Goal: Task Accomplishment & Management: Use online tool/utility

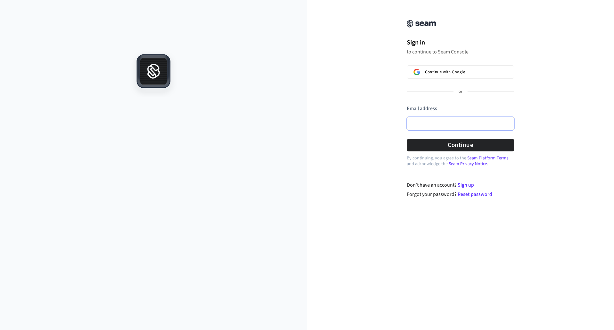
click at [421, 126] on input "Email address" at bounding box center [460, 123] width 107 height 13
click at [460, 144] on button "Continue" at bounding box center [460, 145] width 107 height 12
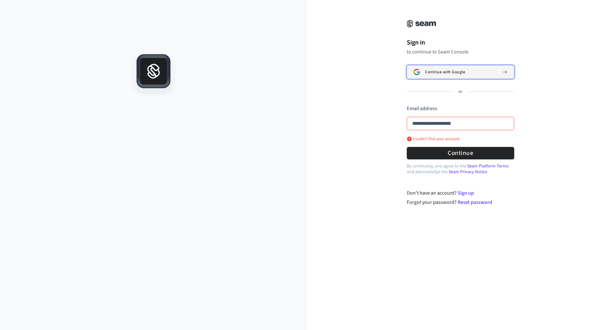
click at [443, 71] on span "Continue with Google" at bounding box center [445, 71] width 40 height 5
type input "**********"
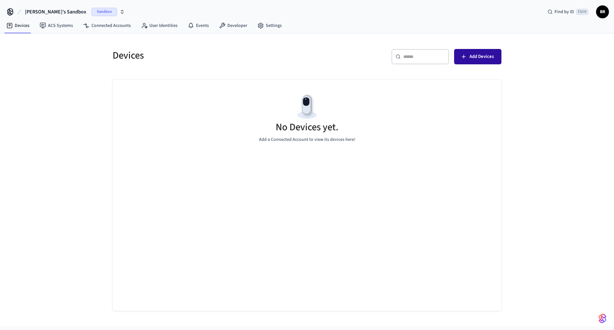
click at [474, 54] on span "Add Devices" at bounding box center [481, 56] width 24 height 8
click at [471, 54] on span "Add Devices" at bounding box center [481, 56] width 24 height 8
click at [572, 12] on span "Find by ID" at bounding box center [564, 12] width 20 height 6
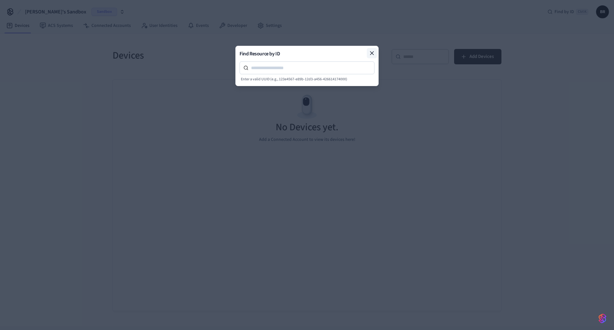
click at [370, 53] on icon at bounding box center [372, 53] width 6 height 6
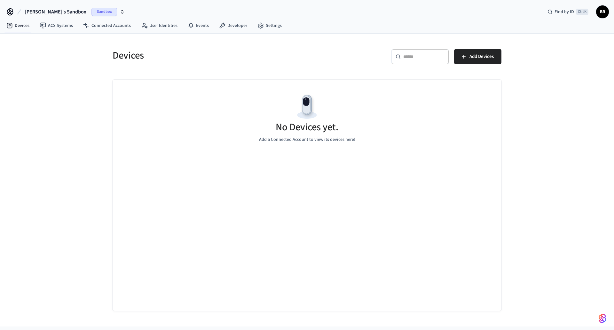
click at [121, 13] on icon "button" at bounding box center [122, 12] width 2 height 1
click at [84, 96] on div "Devices ​ ​ Add Devices No Devices yet. Add a Connected Account to view its dev…" at bounding box center [307, 180] width 614 height 293
click at [407, 56] on input "text" at bounding box center [424, 56] width 42 height 6
type input "*"
click at [449, 122] on div "No Devices yet. Add a Connected Account to view its devices here!" at bounding box center [307, 118] width 389 height 76
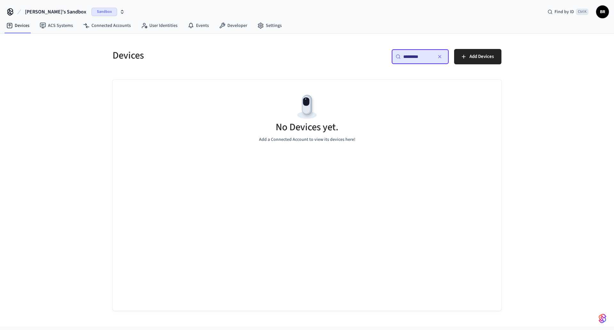
drag, startPoint x: 422, startPoint y: 57, endPoint x: 404, endPoint y: 57, distance: 17.6
click at [404, 57] on input "*********" at bounding box center [417, 56] width 29 height 6
type input "**********"
click at [469, 54] on button "Add Devices" at bounding box center [477, 56] width 47 height 15
click at [153, 25] on link "User Identities" at bounding box center [159, 26] width 47 height 12
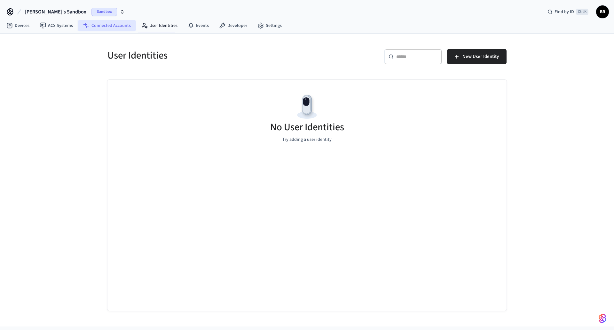
click at [94, 25] on link "Connected Accounts" at bounding box center [107, 26] width 58 height 12
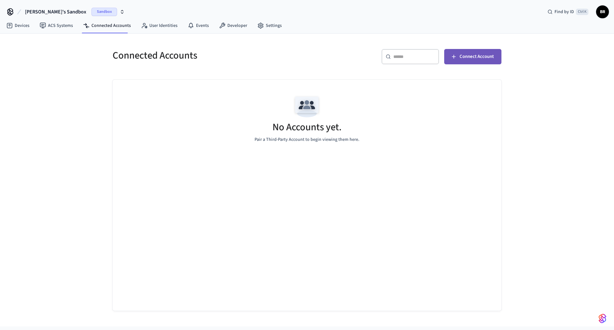
click at [469, 57] on span "Connect Account" at bounding box center [476, 56] width 34 height 8
click at [57, 27] on link "ACS Systems" at bounding box center [56, 26] width 43 height 12
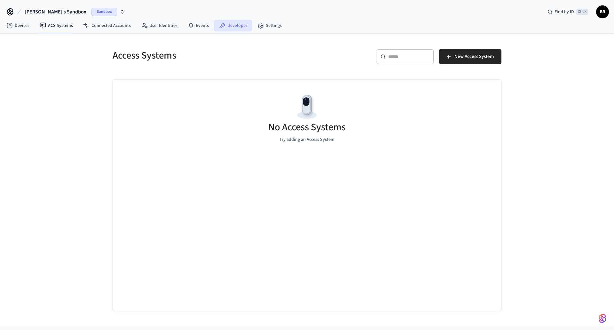
click at [224, 21] on link "Developer" at bounding box center [233, 26] width 38 height 12
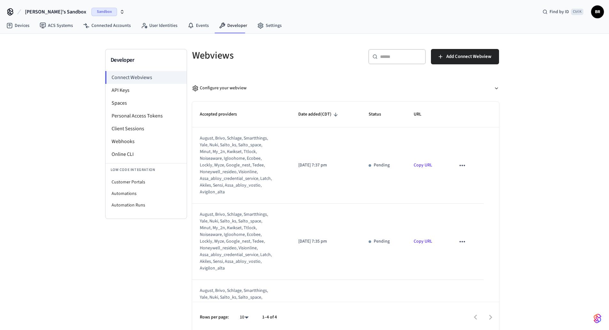
click at [423, 243] on link "Copy URL" at bounding box center [423, 241] width 19 height 6
click at [123, 89] on li "API Keys" at bounding box center [146, 90] width 81 height 13
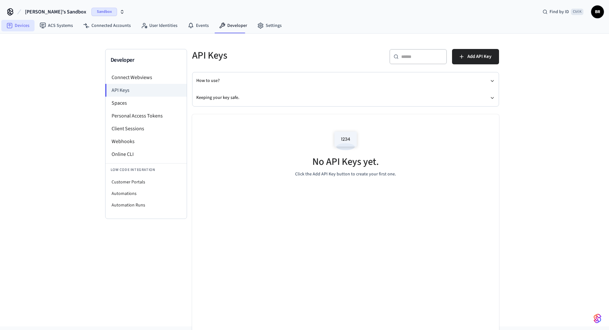
click at [25, 26] on link "Devices" at bounding box center [17, 26] width 33 height 12
